Goal: Check status: Check status

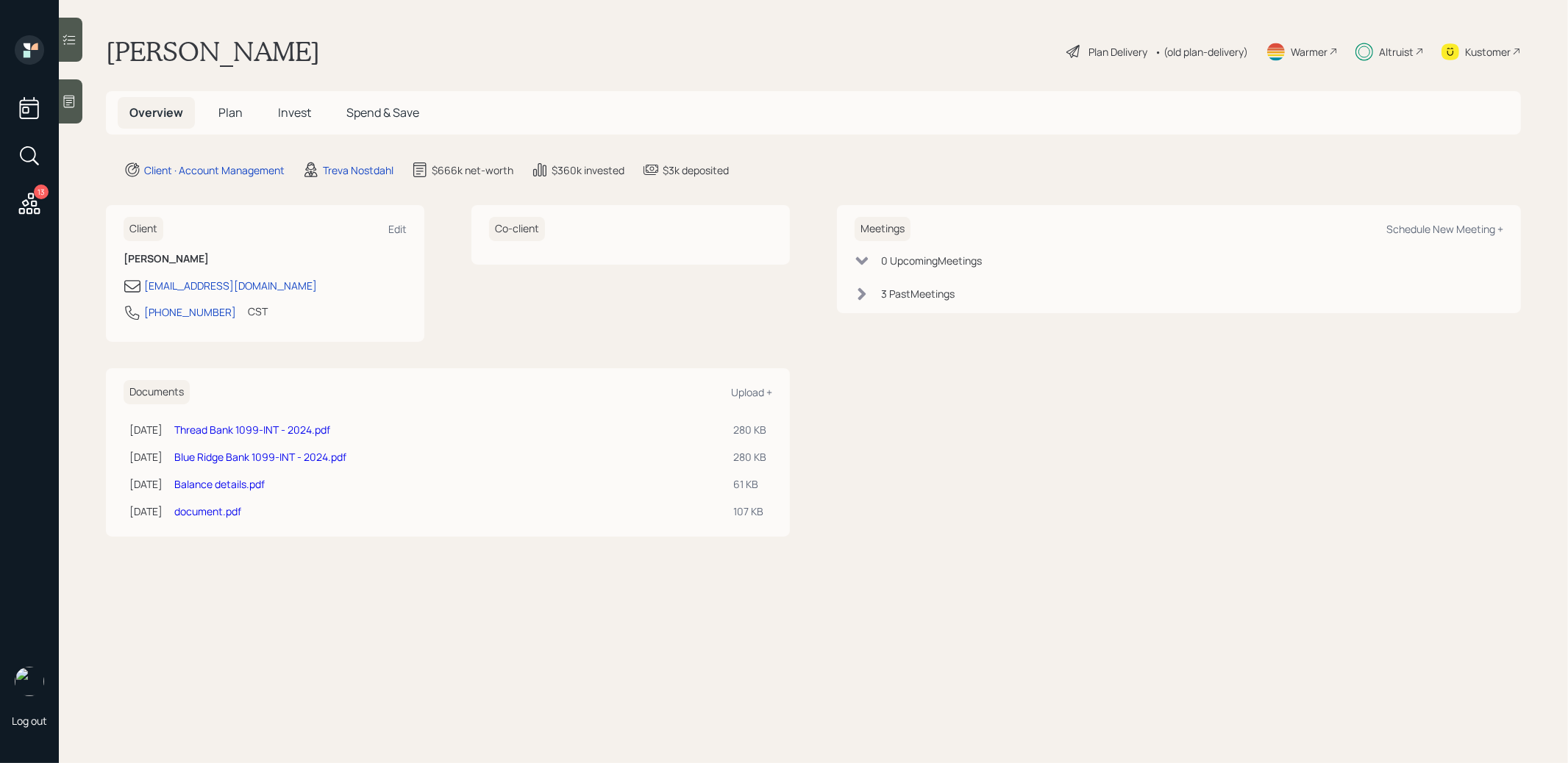
click at [296, 105] on span "Invest" at bounding box center [294, 112] width 33 height 16
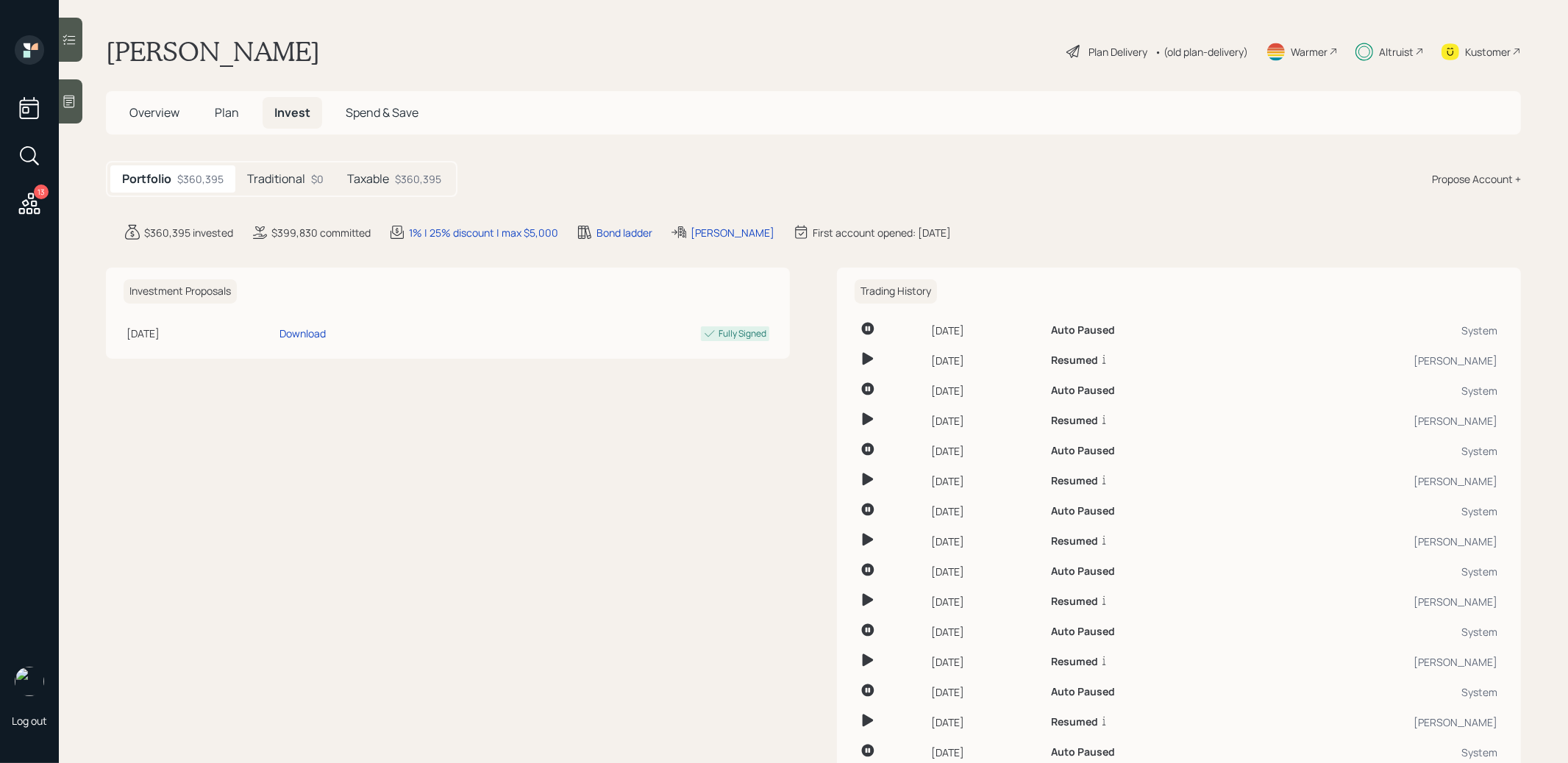
click at [427, 495] on div "Investment Proposals [DATE] [DATE] 3:37 PM EDT Download Fully Signed" at bounding box center [448, 538] width 684 height 542
click at [374, 177] on h5 "Taxable" at bounding box center [368, 179] width 42 height 14
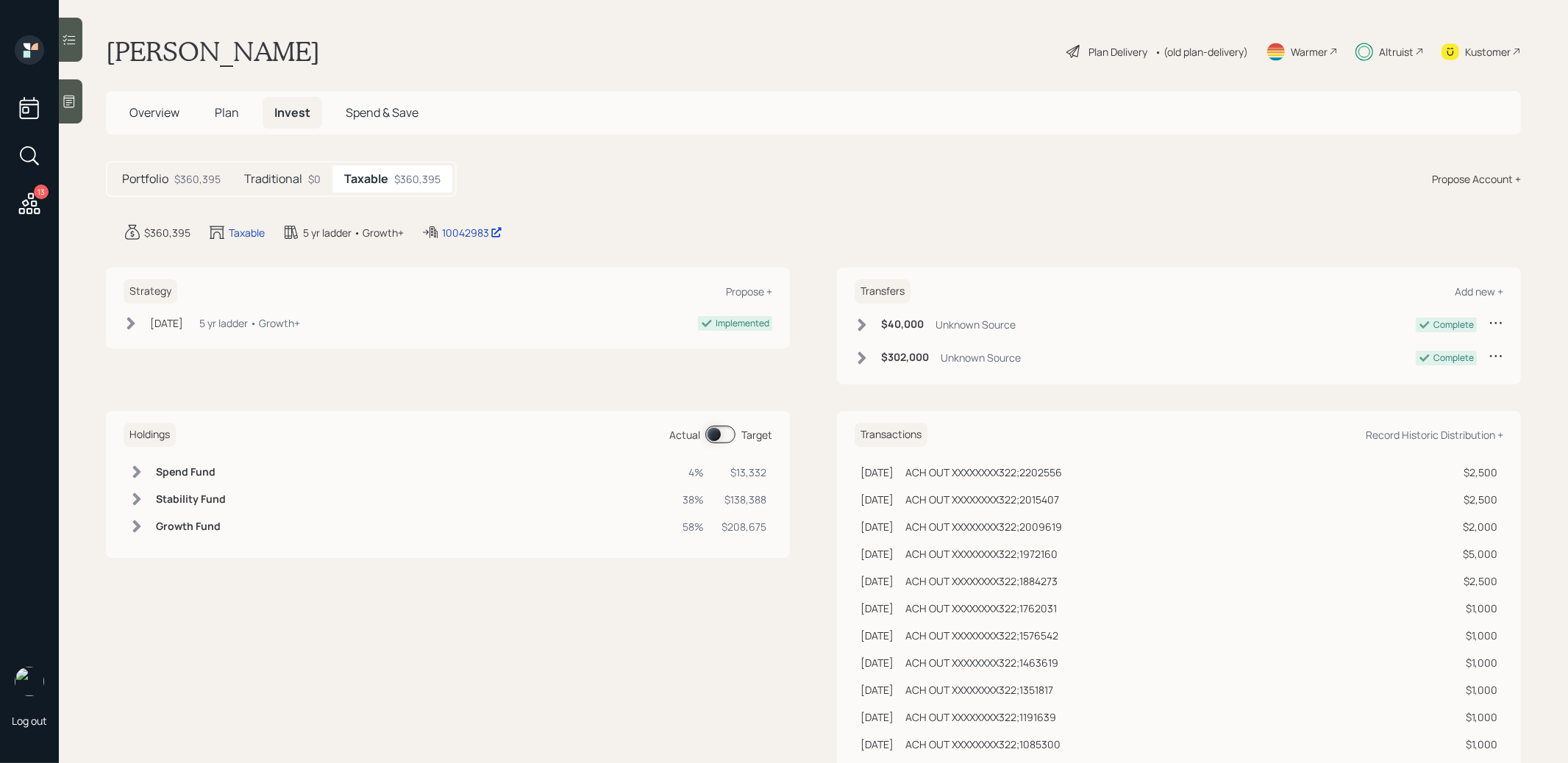
click at [712, 432] on span at bounding box center [720, 434] width 30 height 18
